Goal: Use online tool/utility: Use online tool/utility

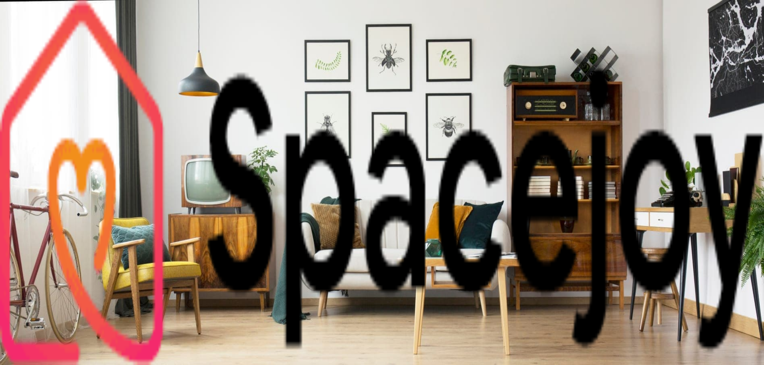
click at [60, 197] on link "Start Your Project" at bounding box center [31, 193] width 57 height 7
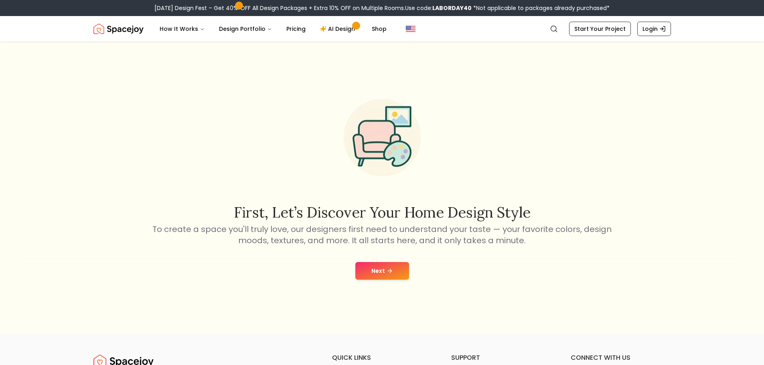
click at [389, 275] on button "Next" at bounding box center [382, 271] width 54 height 18
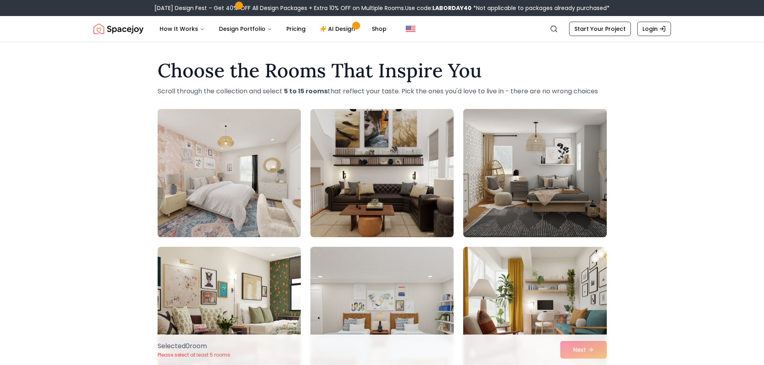
click at [239, 166] on img at bounding box center [229, 173] width 150 height 135
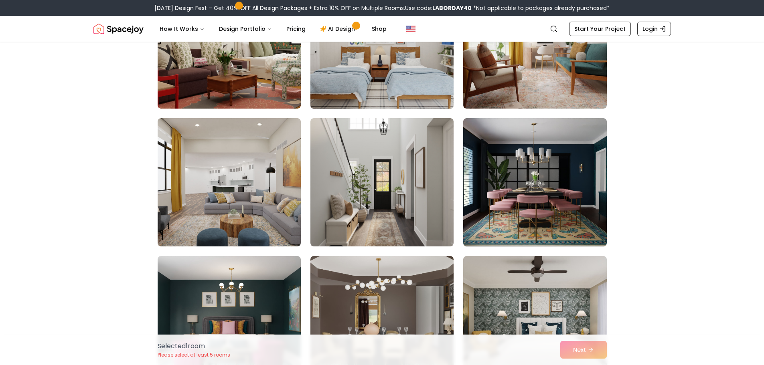
scroll to position [281, 0]
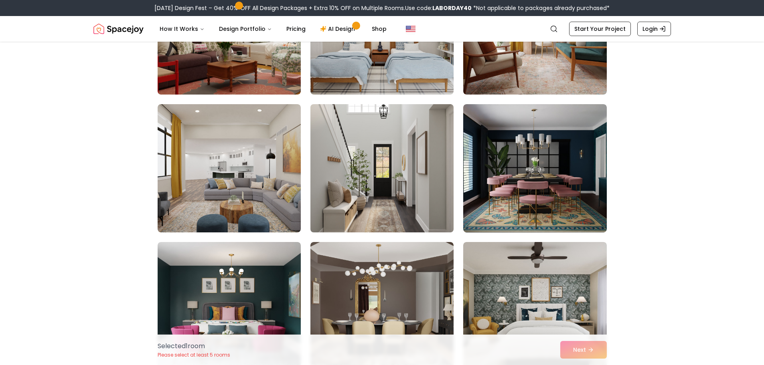
click at [372, 186] on img at bounding box center [382, 168] width 150 height 135
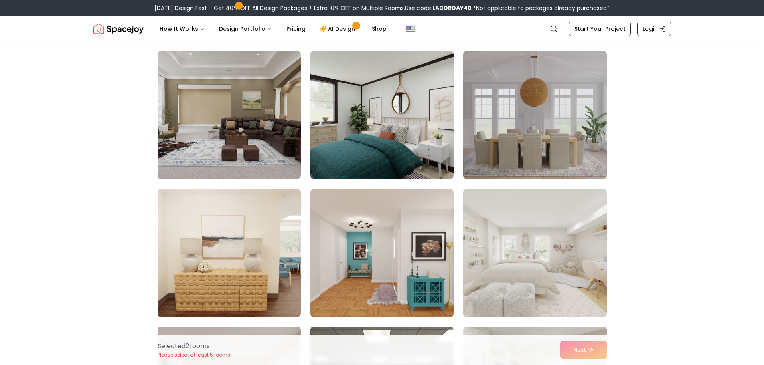
scroll to position [762, 0]
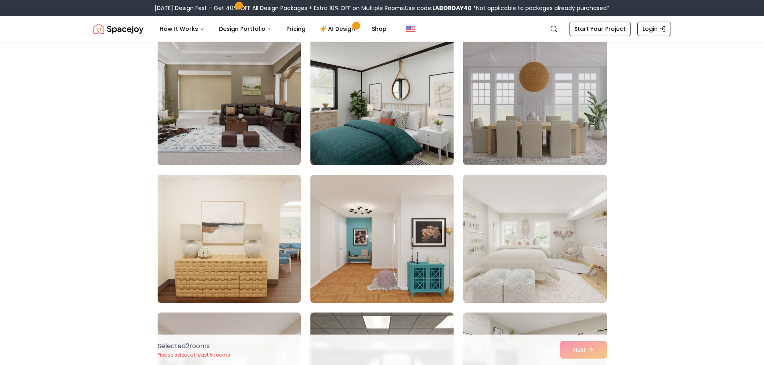
click at [509, 106] on img at bounding box center [535, 101] width 150 height 135
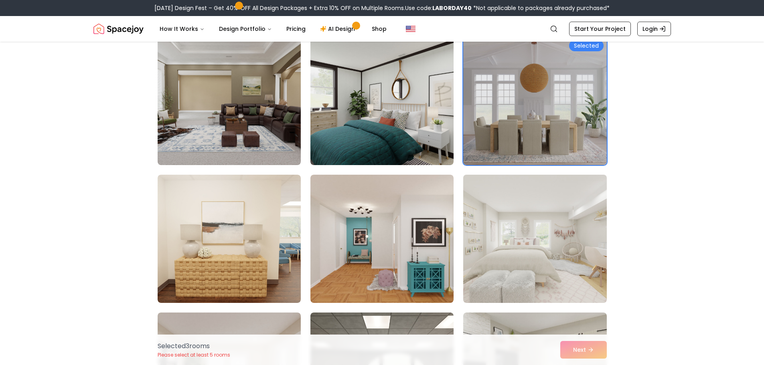
click at [532, 221] on img at bounding box center [535, 239] width 150 height 135
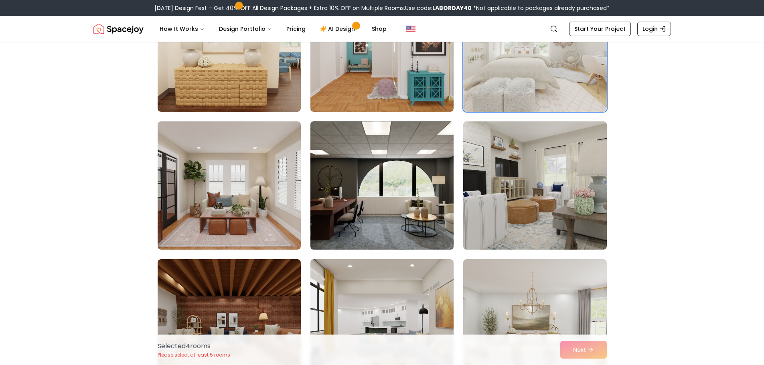
scroll to position [962, 0]
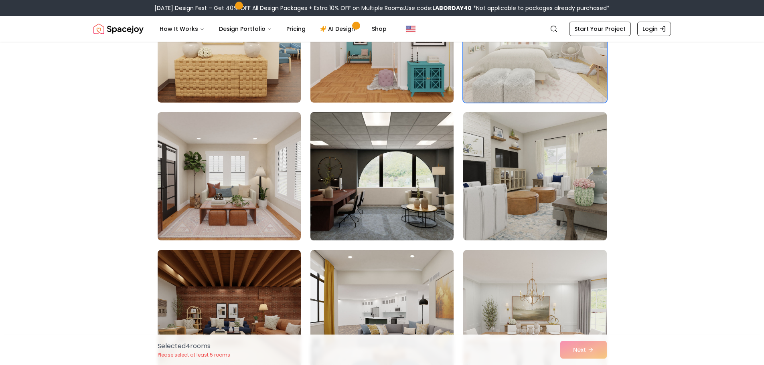
click at [380, 209] on img at bounding box center [382, 176] width 150 height 135
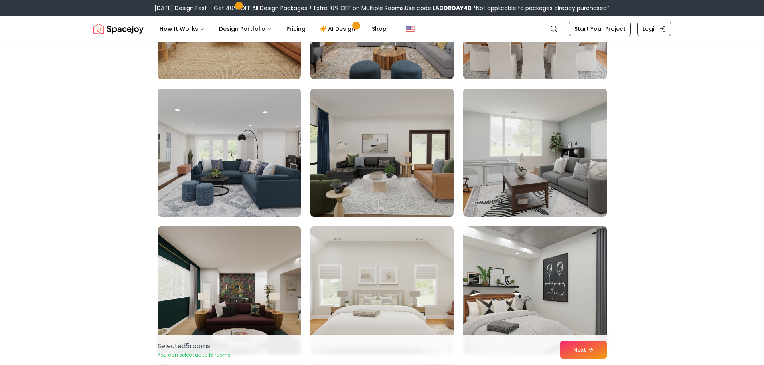
scroll to position [1283, 0]
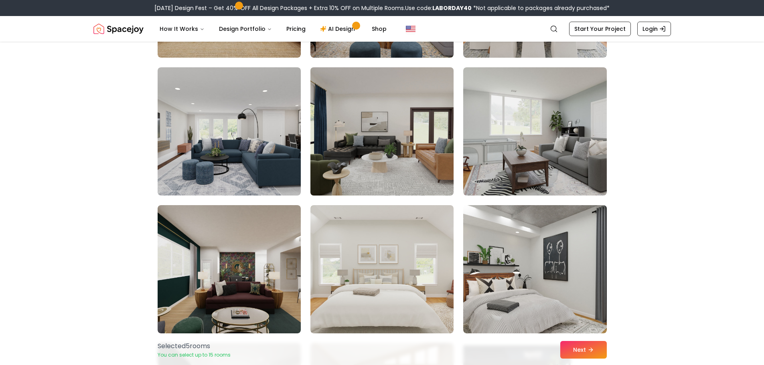
click at [450, 122] on img at bounding box center [382, 131] width 150 height 135
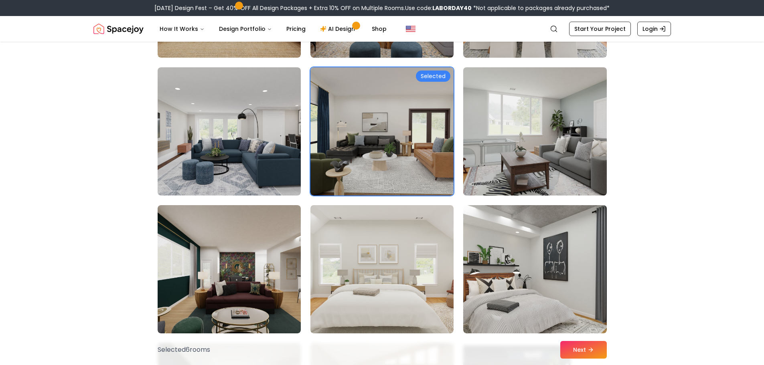
click at [566, 146] on img at bounding box center [535, 131] width 150 height 135
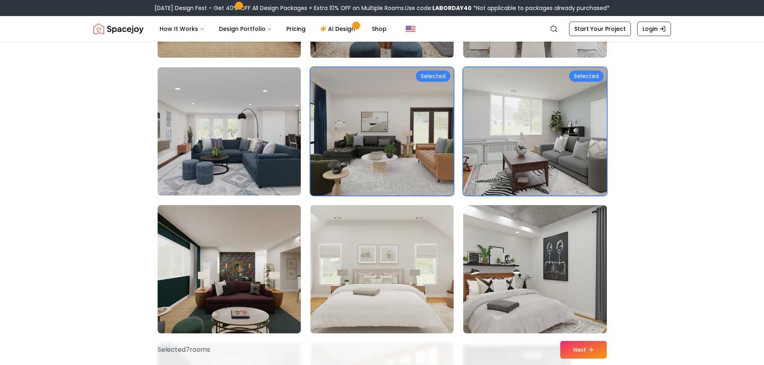
click at [417, 138] on img at bounding box center [382, 131] width 150 height 135
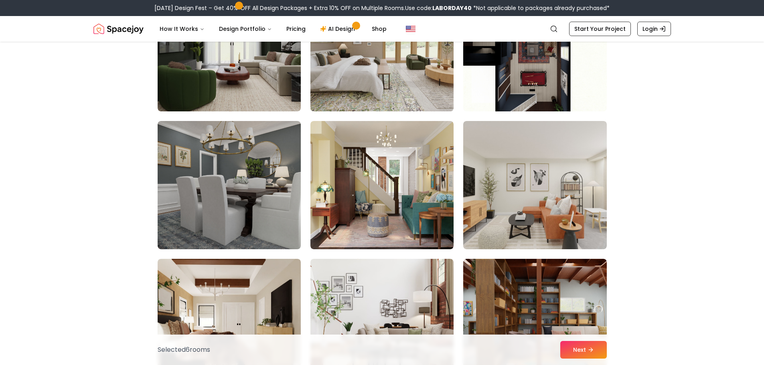
scroll to position [1644, 0]
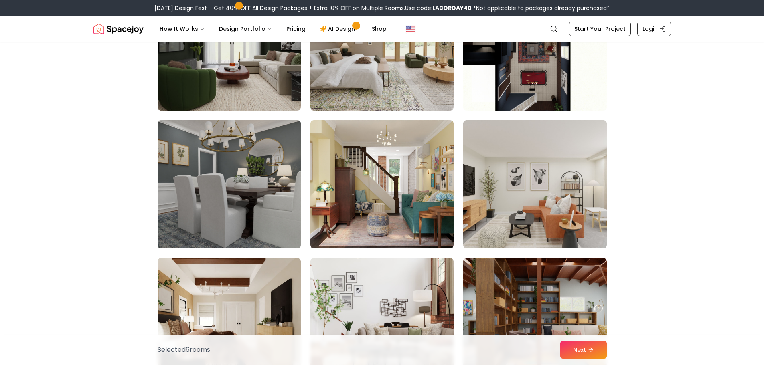
click at [222, 207] on img at bounding box center [229, 184] width 150 height 135
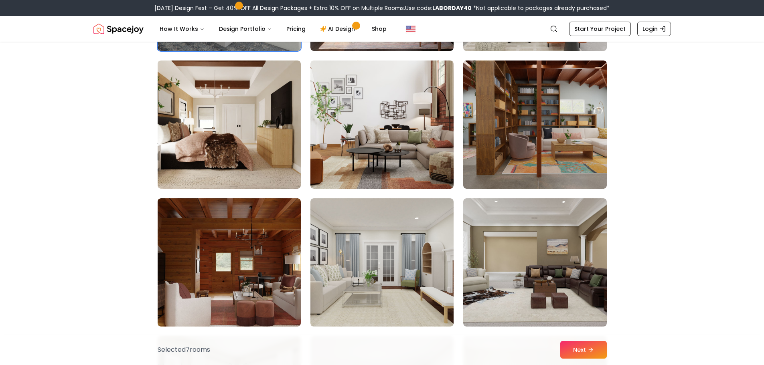
scroll to position [1845, 0]
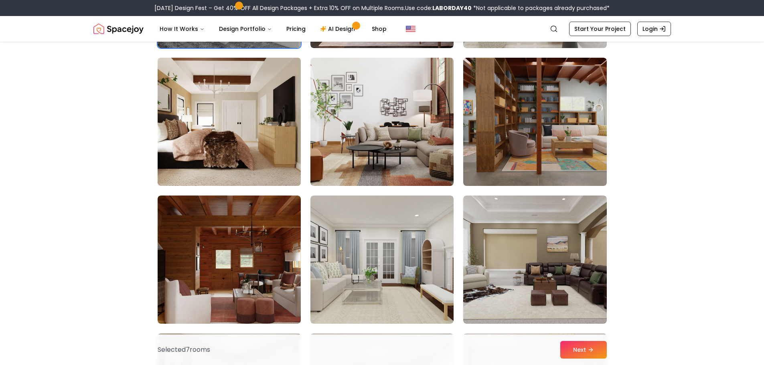
click at [238, 144] on img at bounding box center [229, 122] width 150 height 135
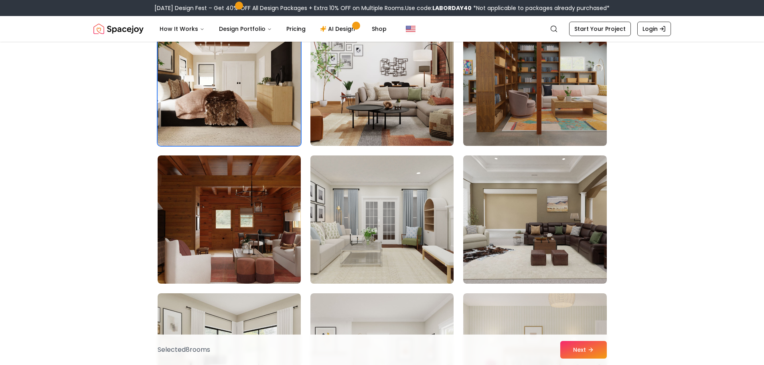
click at [359, 235] on img at bounding box center [382, 219] width 150 height 135
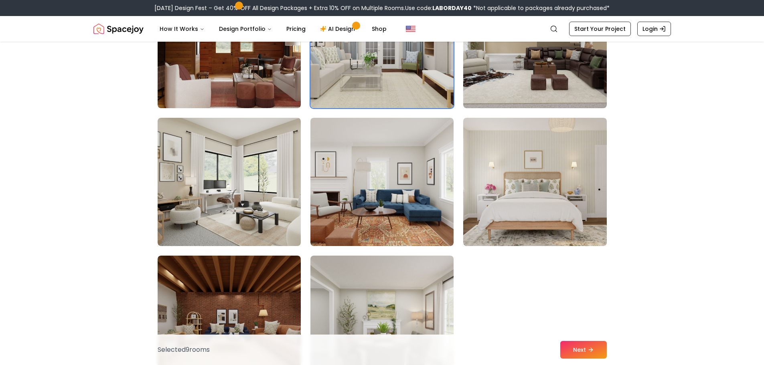
scroll to position [2085, 0]
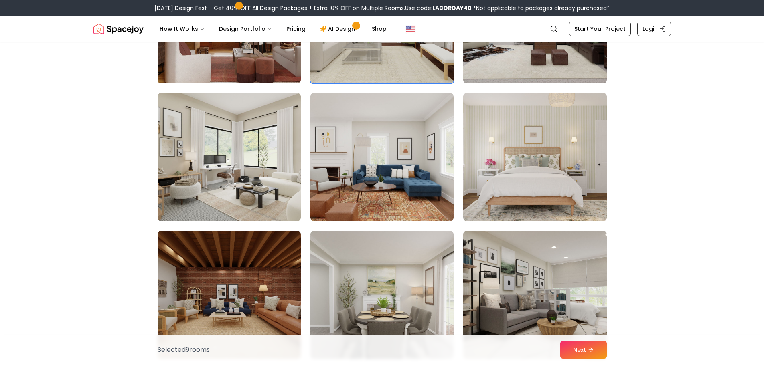
click at [589, 341] on div "Selected 9 room s Next" at bounding box center [382, 350] width 462 height 30
click at [579, 355] on button "Next" at bounding box center [583, 350] width 47 height 18
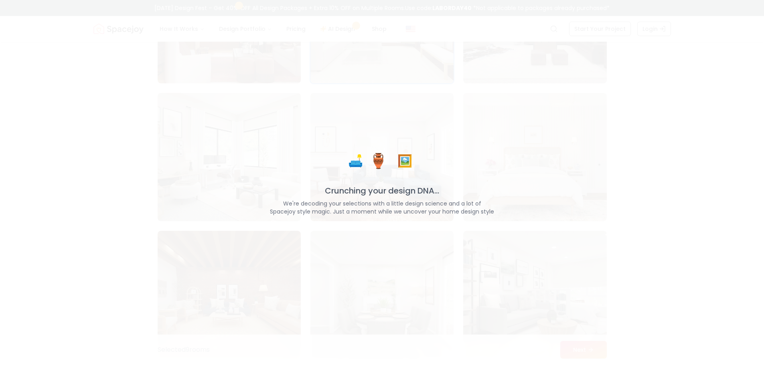
click at [336, 207] on p "We're decoding your selections with a little design science and a lot of Spacej…" at bounding box center [382, 208] width 382 height 16
click at [328, 157] on div "🛋️ 🏺 🖼️ Crunching your design DNA... We're decoding your selections with a litt…" at bounding box center [382, 183] width 382 height 66
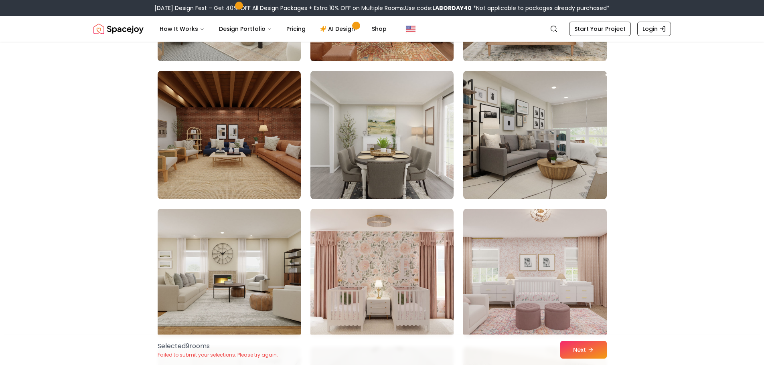
scroll to position [2246, 0]
click at [407, 156] on img at bounding box center [381, 135] width 143 height 128
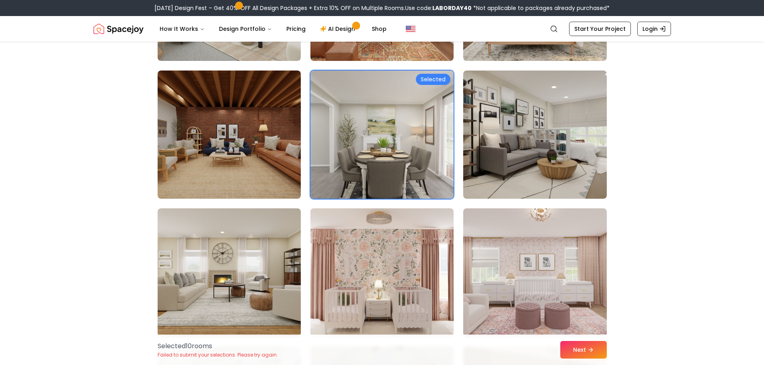
click at [423, 311] on img at bounding box center [382, 272] width 150 height 135
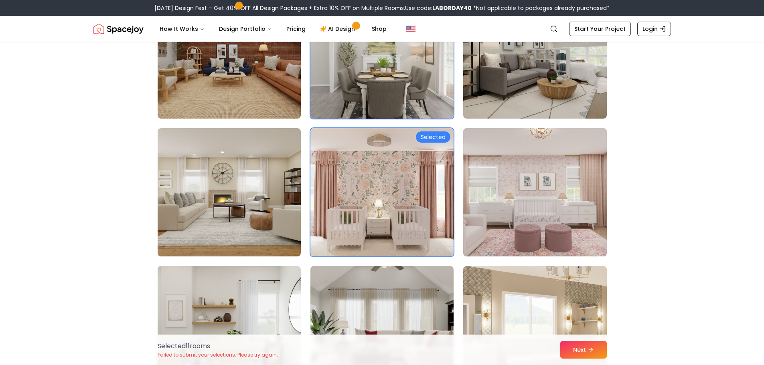
click at [497, 182] on img at bounding box center [535, 192] width 150 height 135
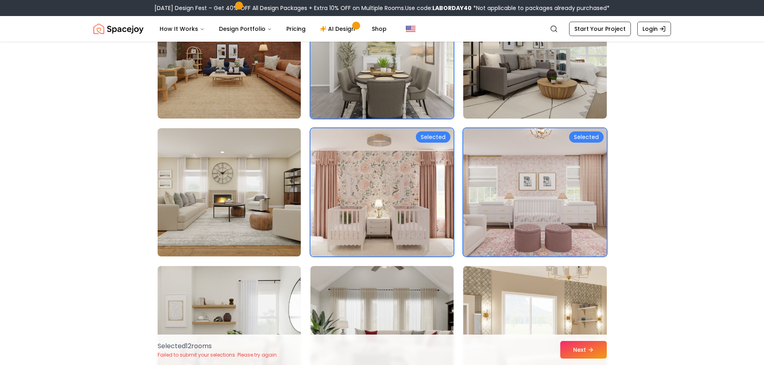
scroll to position [2527, 0]
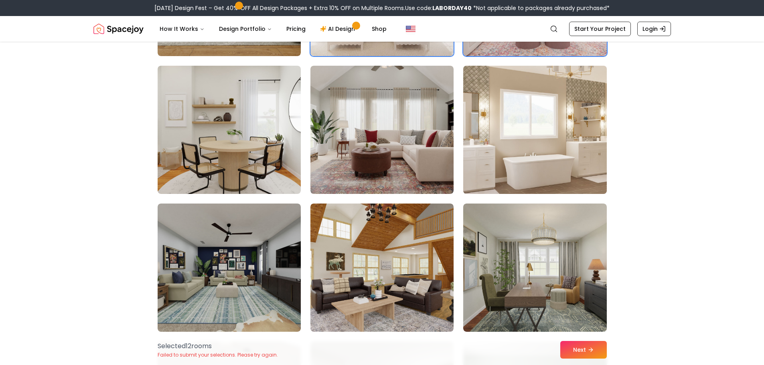
click at [522, 142] on img at bounding box center [535, 130] width 150 height 135
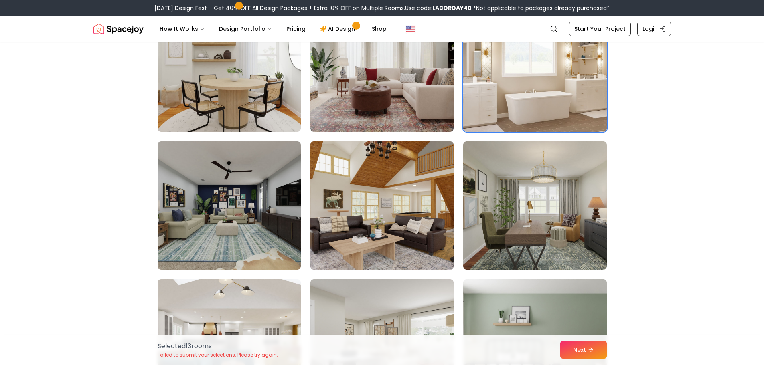
scroll to position [2687, 0]
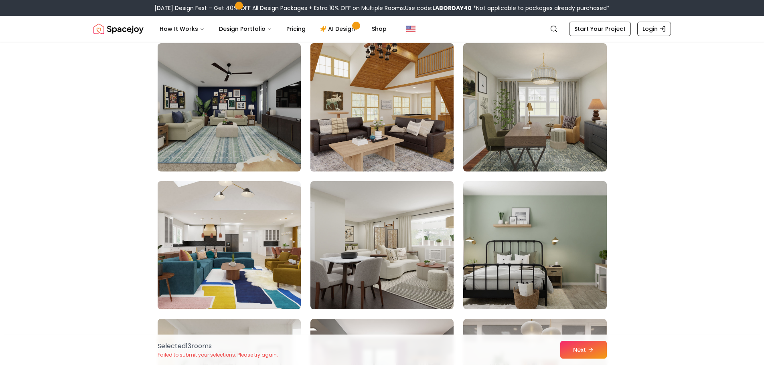
click at [401, 83] on img at bounding box center [382, 107] width 150 height 135
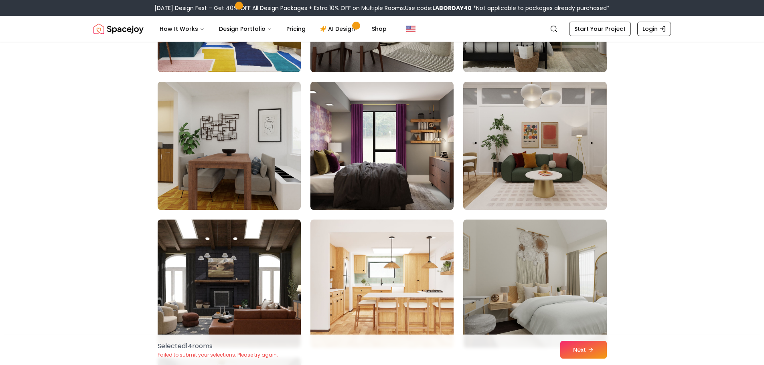
scroll to position [2928, 0]
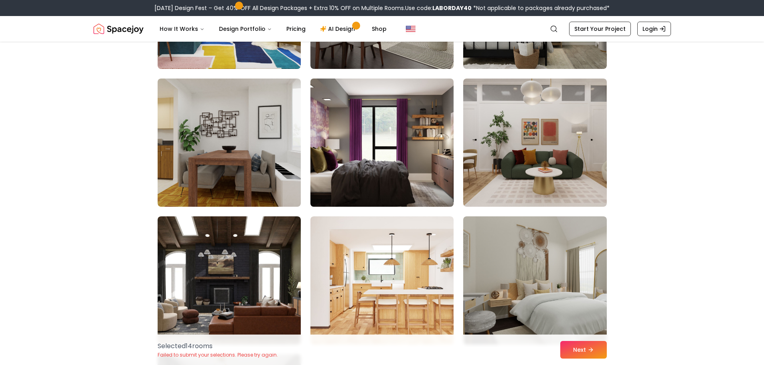
click at [395, 135] on img at bounding box center [382, 142] width 150 height 135
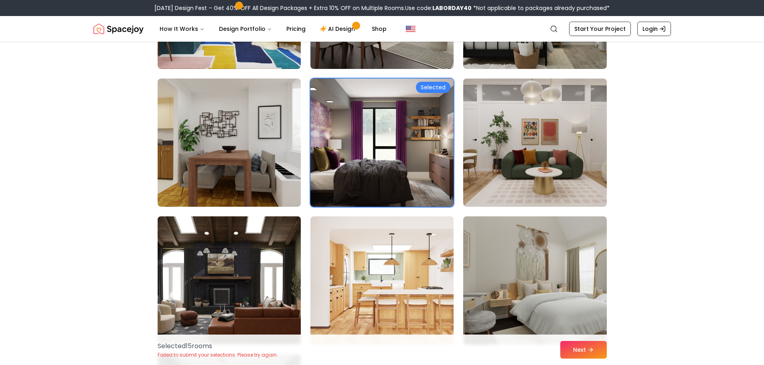
click at [255, 270] on img at bounding box center [229, 280] width 150 height 135
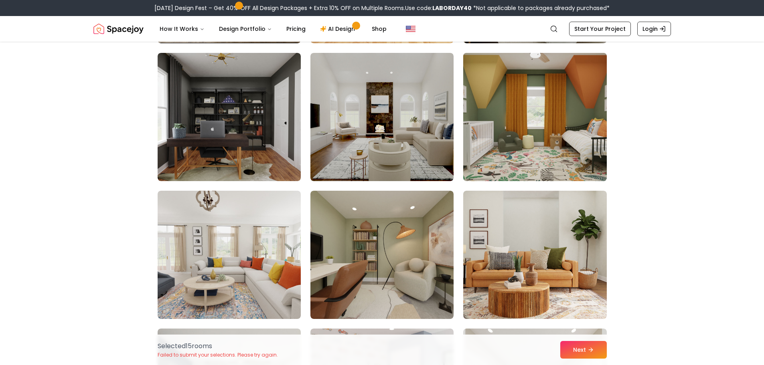
scroll to position [3329, 0]
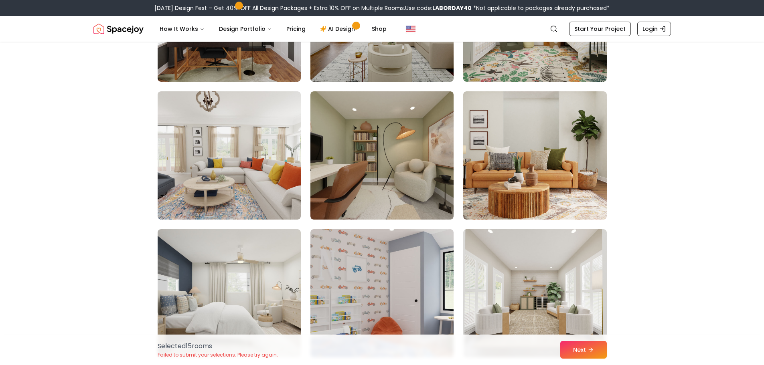
click at [389, 69] on img at bounding box center [382, 17] width 150 height 135
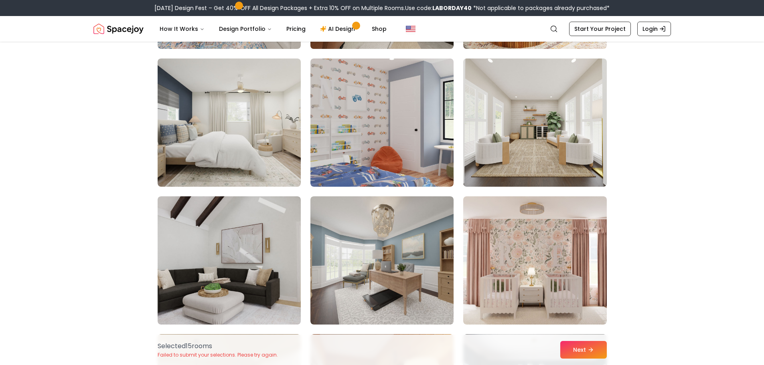
scroll to position [3569, 0]
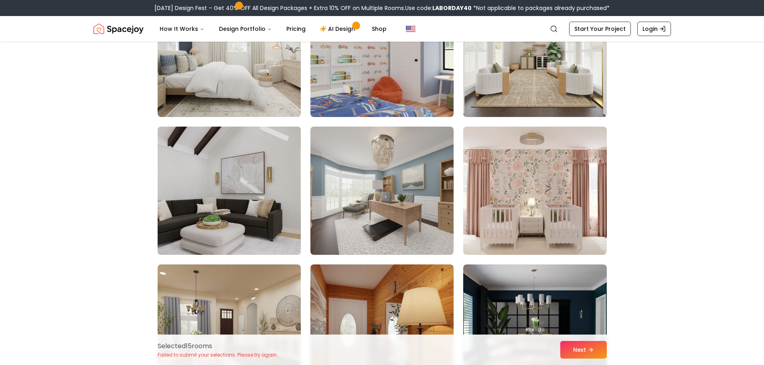
click at [241, 182] on img at bounding box center [229, 191] width 150 height 135
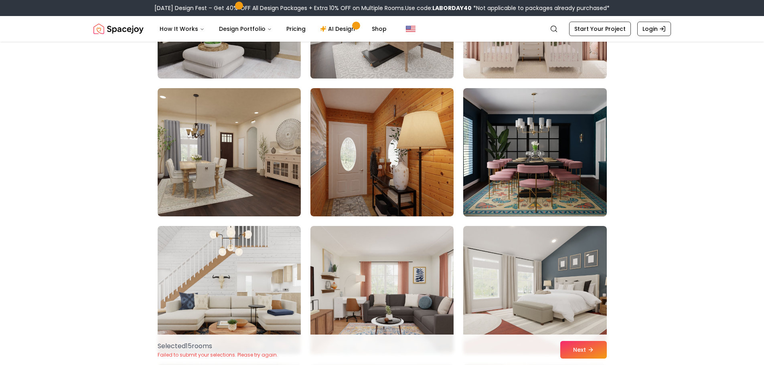
scroll to position [3770, 0]
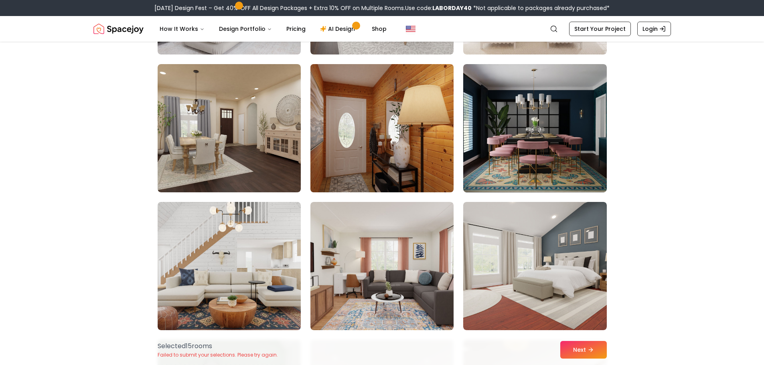
click at [367, 141] on img at bounding box center [382, 128] width 150 height 135
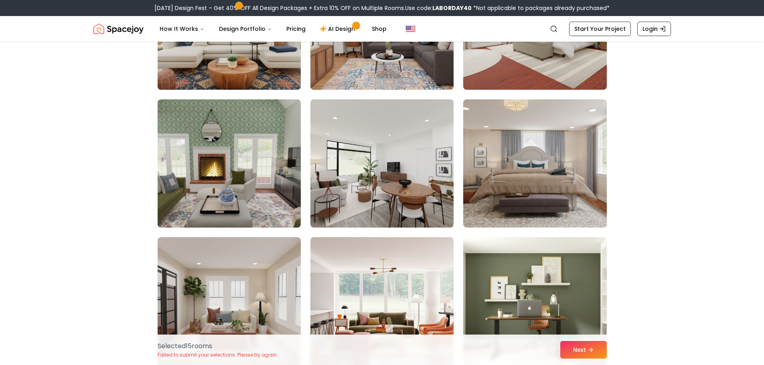
click at [255, 72] on img at bounding box center [229, 25] width 150 height 135
click at [566, 342] on button "Next" at bounding box center [583, 350] width 47 height 18
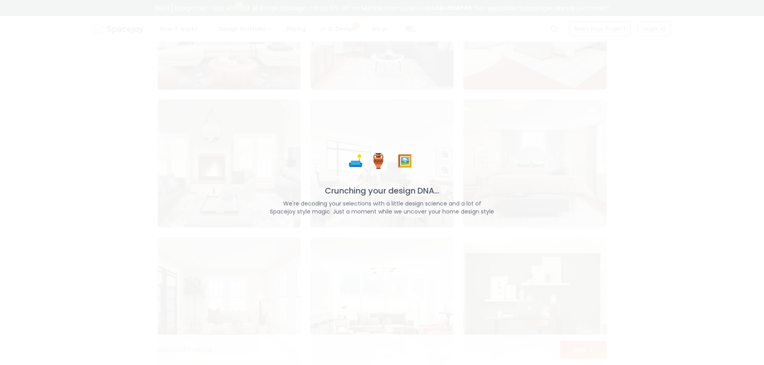
click at [482, 126] on div "🛋️ 🏺 🖼️ Crunching your design DNA... We're decoding your selections with a litt…" at bounding box center [382, 182] width 764 height 365
